Goal: Task Accomplishment & Management: Manage account settings

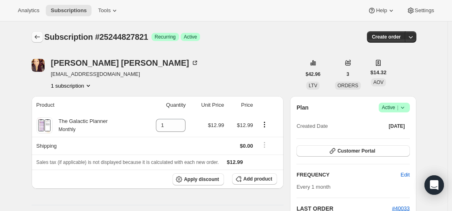
click at [36, 36] on icon "Subscriptions" at bounding box center [37, 37] width 8 height 8
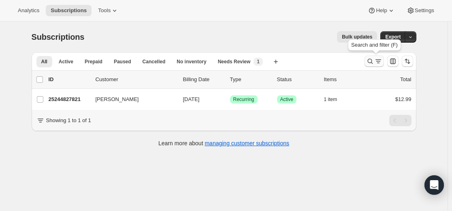
click at [369, 60] on icon "Search and filter results" at bounding box center [370, 61] width 8 height 8
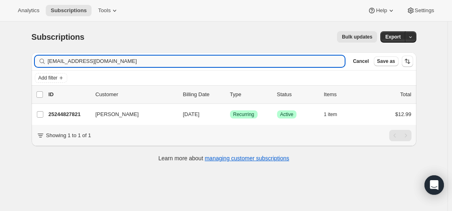
click at [284, 59] on input "[EMAIL_ADDRESS][DOMAIN_NAME]" at bounding box center [196, 60] width 297 height 11
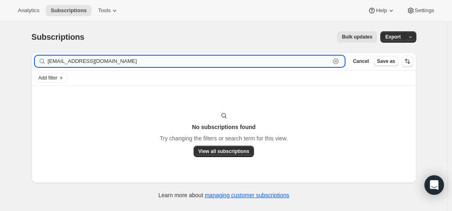
click at [303, 60] on input "[EMAIL_ADDRESS][DOMAIN_NAME]" at bounding box center [189, 60] width 283 height 11
click at [304, 60] on input "[EMAIL_ADDRESS][DOMAIN_NAME]" at bounding box center [189, 60] width 283 height 11
paste input "[PERSON_NAME] [PERSON_NAME]"
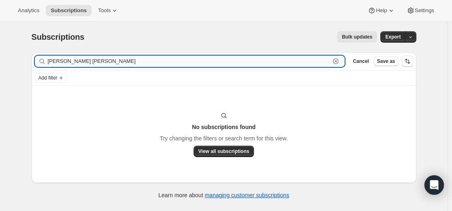
click at [76, 61] on input "[PERSON_NAME] [PERSON_NAME]" at bounding box center [189, 60] width 283 height 11
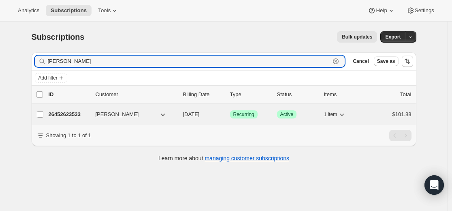
type input "[PERSON_NAME]"
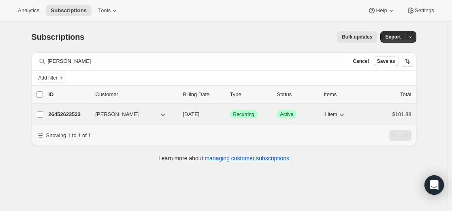
click at [76, 112] on p "26452623533" at bounding box center [69, 114] width 41 height 8
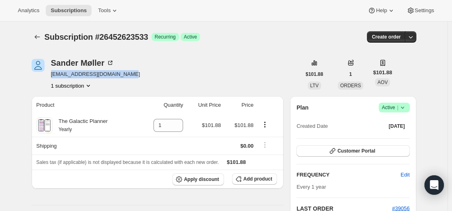
drag, startPoint x: 132, startPoint y: 74, endPoint x: 52, endPoint y: 76, distance: 80.2
click at [52, 76] on div "[PERSON_NAME] [EMAIL_ADDRESS][DOMAIN_NAME] 1 subscription" at bounding box center [166, 74] width 269 height 31
copy span "[EMAIL_ADDRESS][DOMAIN_NAME]"
